Goal: Transaction & Acquisition: Purchase product/service

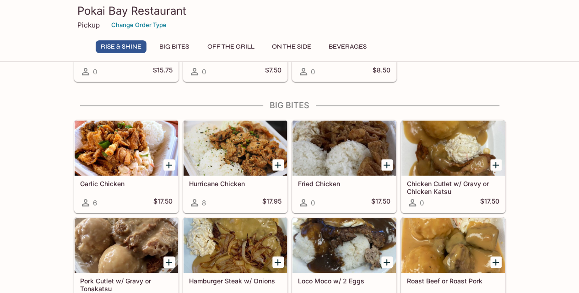
scroll to position [229, 0]
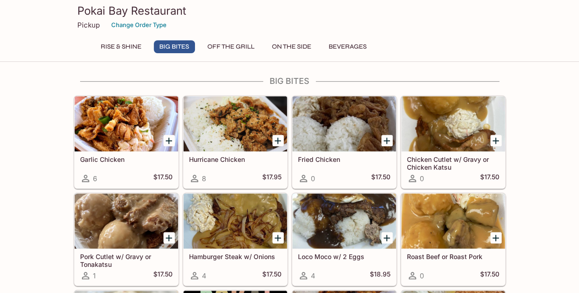
click at [170, 139] on icon "Add Garlic Chicken" at bounding box center [169, 140] width 6 height 6
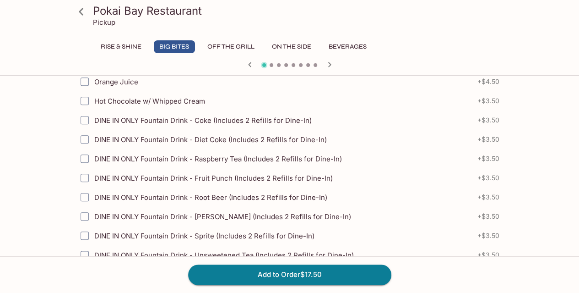
scroll to position [542, 0]
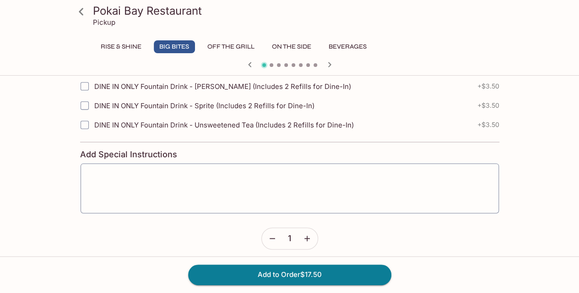
click at [308, 234] on icon "button" at bounding box center [307, 238] width 9 height 9
click at [309, 234] on icon "button" at bounding box center [307, 238] width 9 height 9
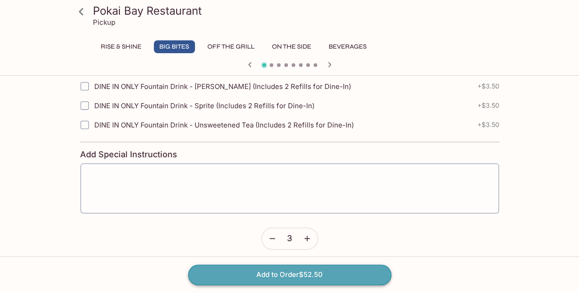
click at [315, 270] on button "Add to Order $52.50" at bounding box center [289, 274] width 203 height 20
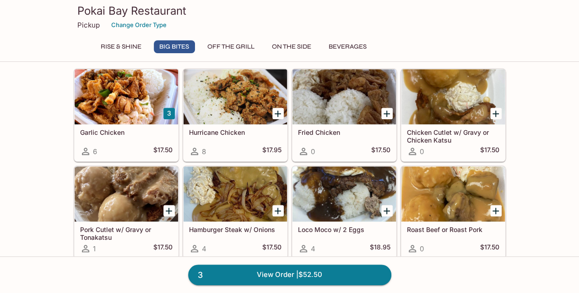
scroll to position [275, 0]
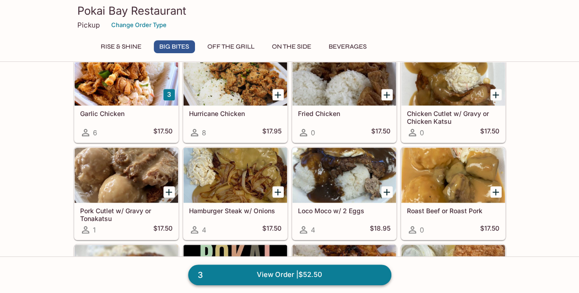
click at [346, 274] on link "3 View Order | $52.50" at bounding box center [289, 274] width 203 height 20
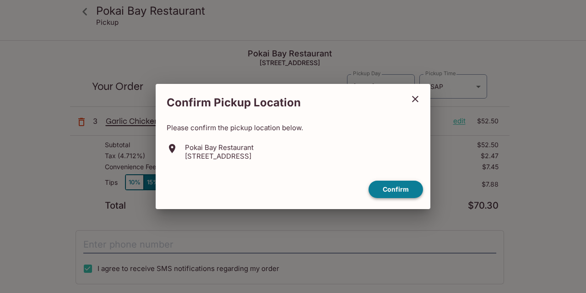
click at [397, 189] on button "Confirm" at bounding box center [396, 189] width 54 height 18
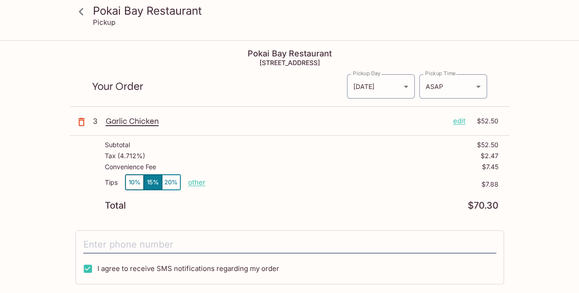
click at [198, 182] on p "other" at bounding box center [196, 182] width 17 height 9
type input "0.00"
click at [338, 166] on div "Convenience Fee $7.45" at bounding box center [302, 168] width 394 height 11
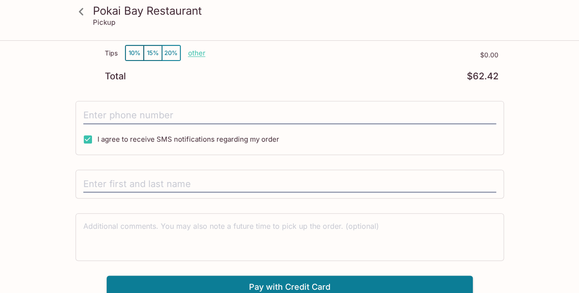
scroll to position [131, 0]
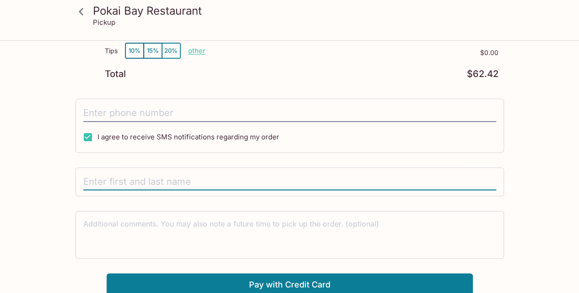
click at [227, 187] on input "text" at bounding box center [289, 181] width 413 height 17
type input "[PERSON_NAME]"
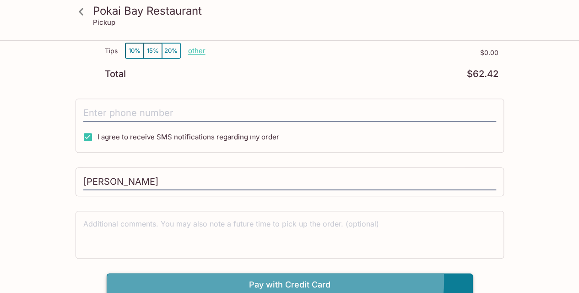
click at [311, 276] on button "Pay with Credit Card" at bounding box center [290, 284] width 366 height 23
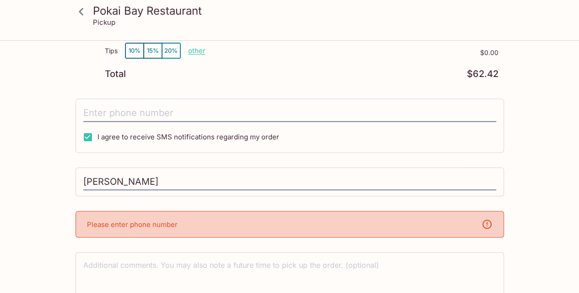
click at [286, 260] on textarea at bounding box center [289, 276] width 413 height 32
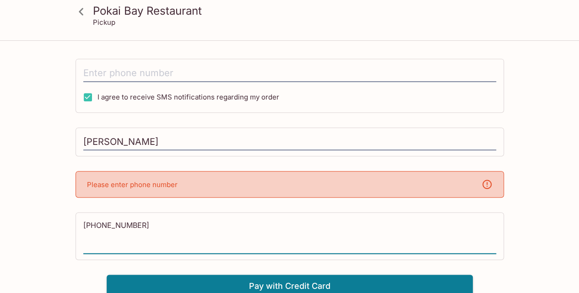
scroll to position [172, 0]
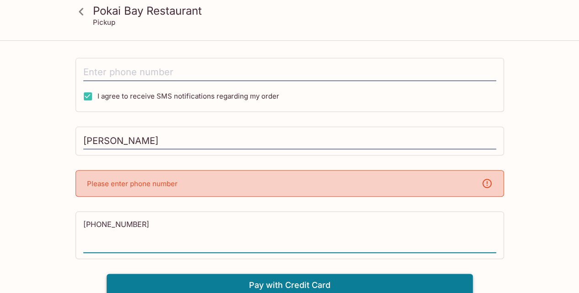
click at [305, 275] on button "Pay with Credit Card" at bounding box center [290, 284] width 366 height 23
drag, startPoint x: 363, startPoint y: 183, endPoint x: 359, endPoint y: 186, distance: 5.2
click at [363, 183] on div "Please enter phone number" at bounding box center [290, 183] width 429 height 27
click at [192, 221] on textarea "[PHONE_NUMBER]" at bounding box center [289, 235] width 413 height 32
type textarea "8"
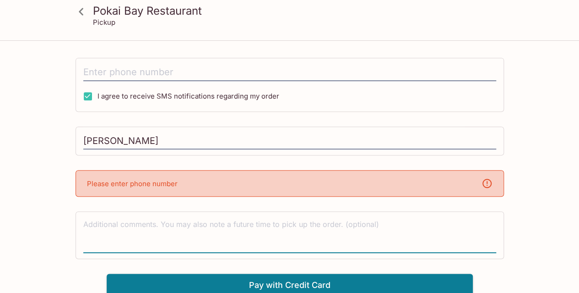
click at [222, 187] on div "Please enter phone number" at bounding box center [290, 183] width 429 height 27
click at [242, 183] on div "Please enter phone number" at bounding box center [290, 183] width 429 height 27
drag, startPoint x: 308, startPoint y: 199, endPoint x: 313, endPoint y: 194, distance: 7.2
click at [308, 198] on div "Pokai Bay Restaurant [STREET_ADDRESS] Your Order Pickup Day [DATE] [DATE] Picku…" at bounding box center [290, 82] width 440 height 427
click at [314, 191] on div "Please enter phone number" at bounding box center [290, 183] width 429 height 27
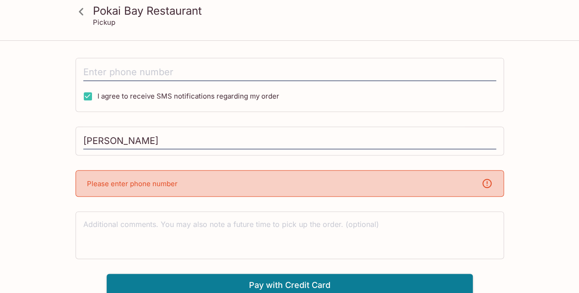
click at [316, 187] on div "Please enter phone number" at bounding box center [290, 183] width 429 height 27
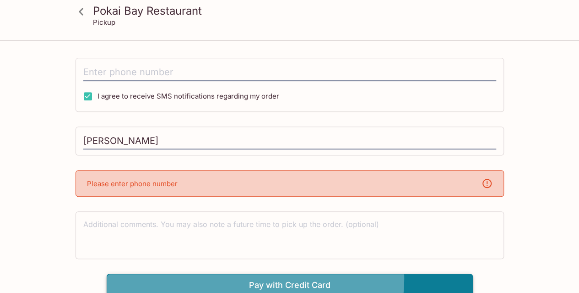
click at [291, 275] on button "Pay with Credit Card" at bounding box center [290, 284] width 366 height 23
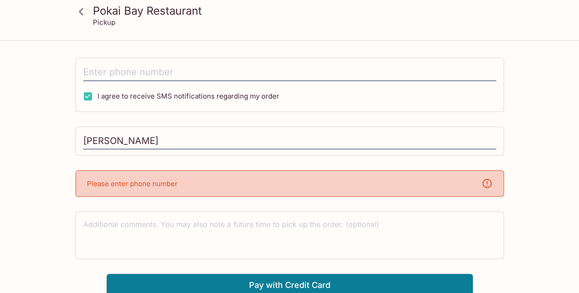
click at [227, 180] on div "Please enter phone number" at bounding box center [290, 183] width 429 height 27
click at [219, 74] on input "tel" at bounding box center [289, 72] width 413 height 17
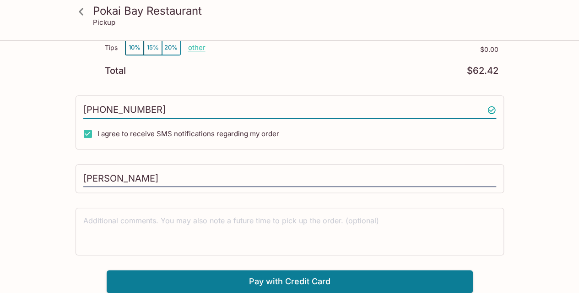
scroll to position [131, 0]
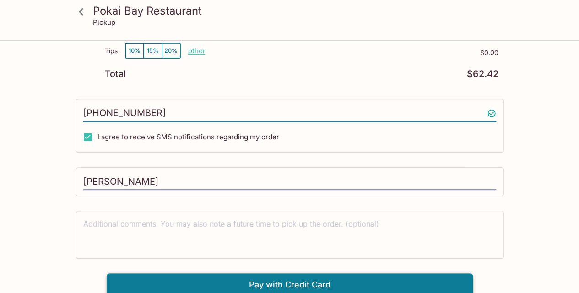
type input "[PHONE_NUMBER]"
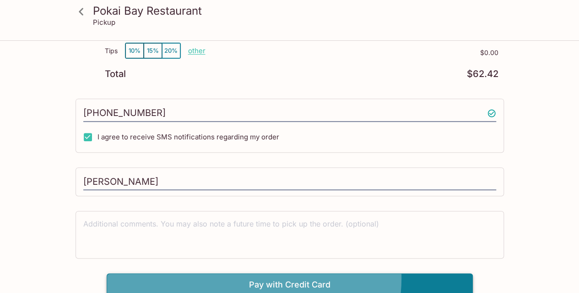
click at [290, 275] on button "Pay with Credit Card" at bounding box center [290, 284] width 366 height 23
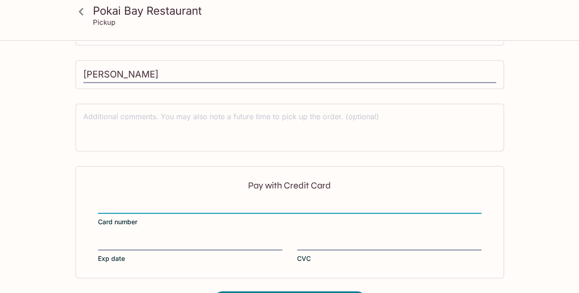
scroll to position [269, 0]
